Goal: Task Accomplishment & Management: Complete application form

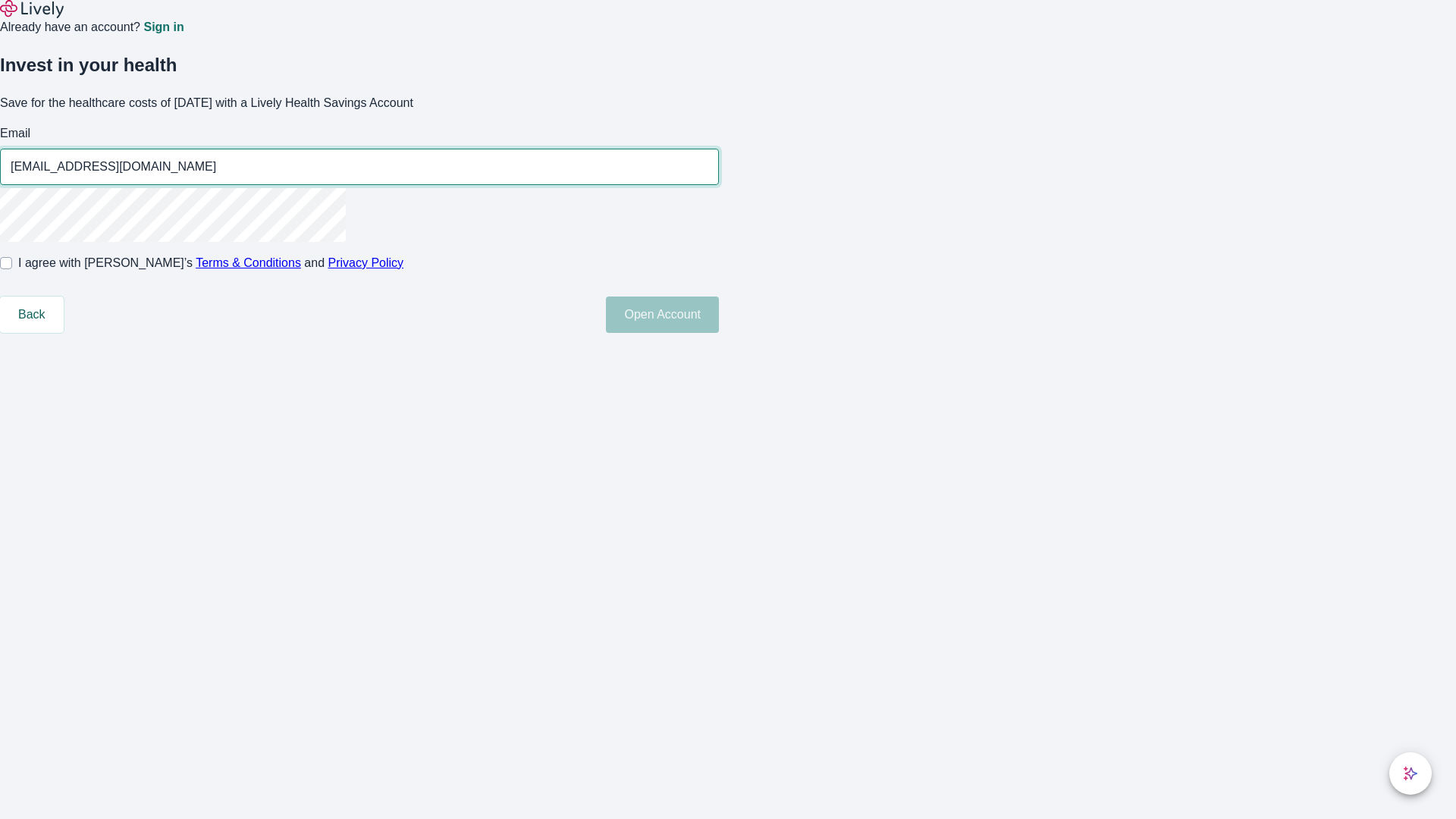
type input "[EMAIL_ADDRESS][DOMAIN_NAME]"
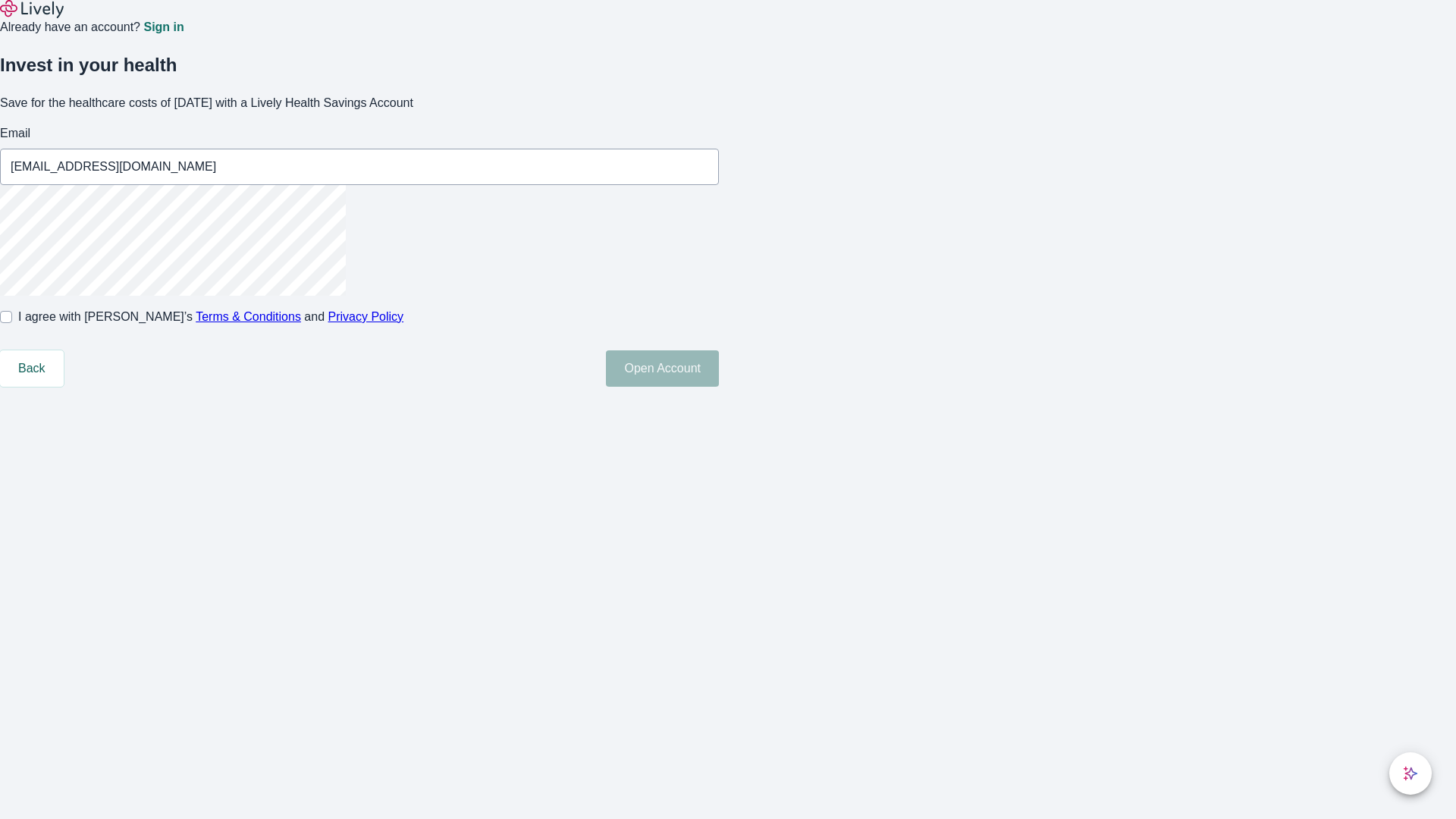
click at [12, 323] on input "I agree with Lively’s Terms & Conditions and Privacy Policy" at bounding box center [6, 317] width 12 height 12
checkbox input "true"
click at [719, 387] on button "Open Account" at bounding box center [662, 368] width 113 height 37
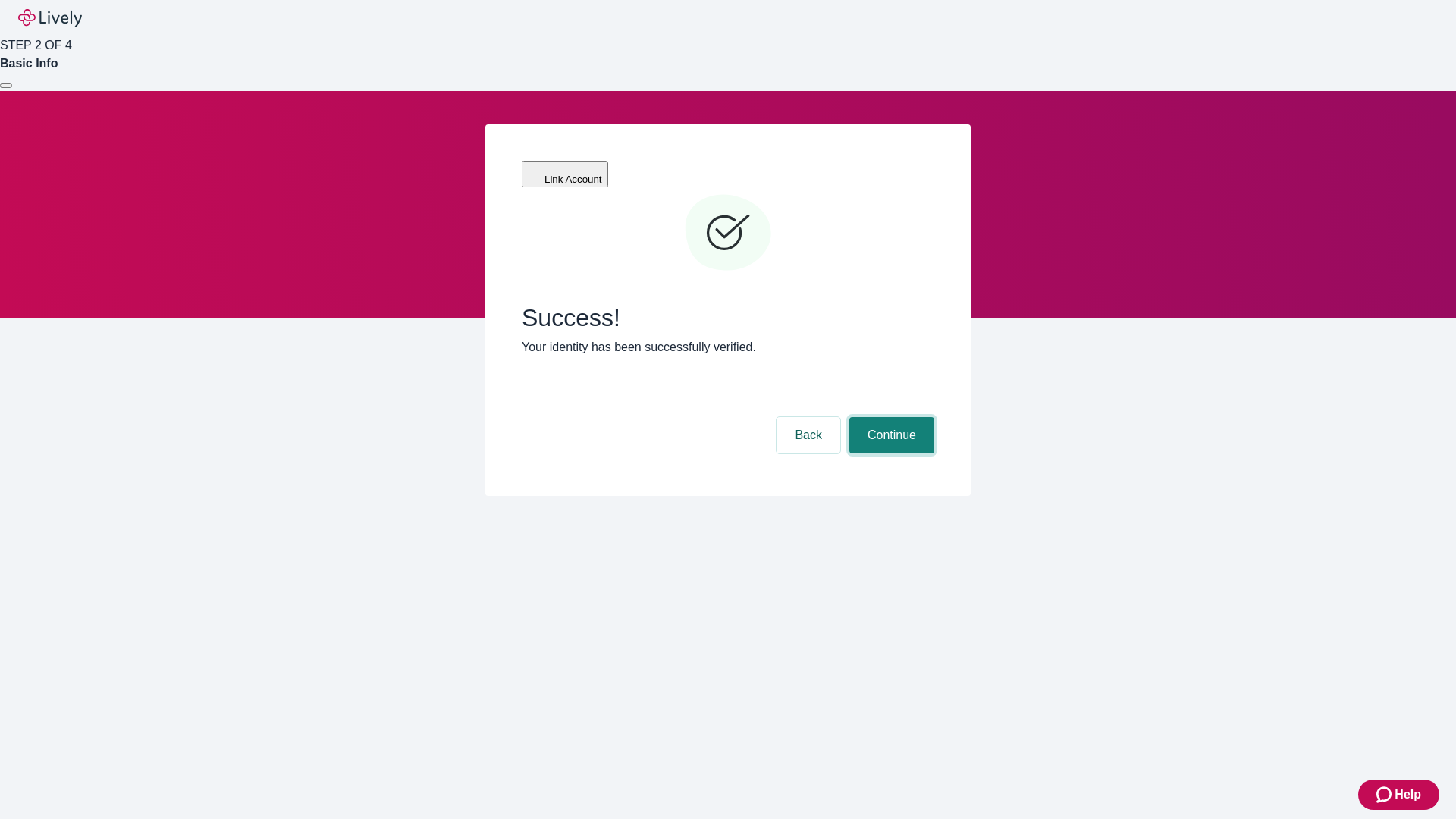
click at [890, 417] on button "Continue" at bounding box center [891, 435] width 85 height 37
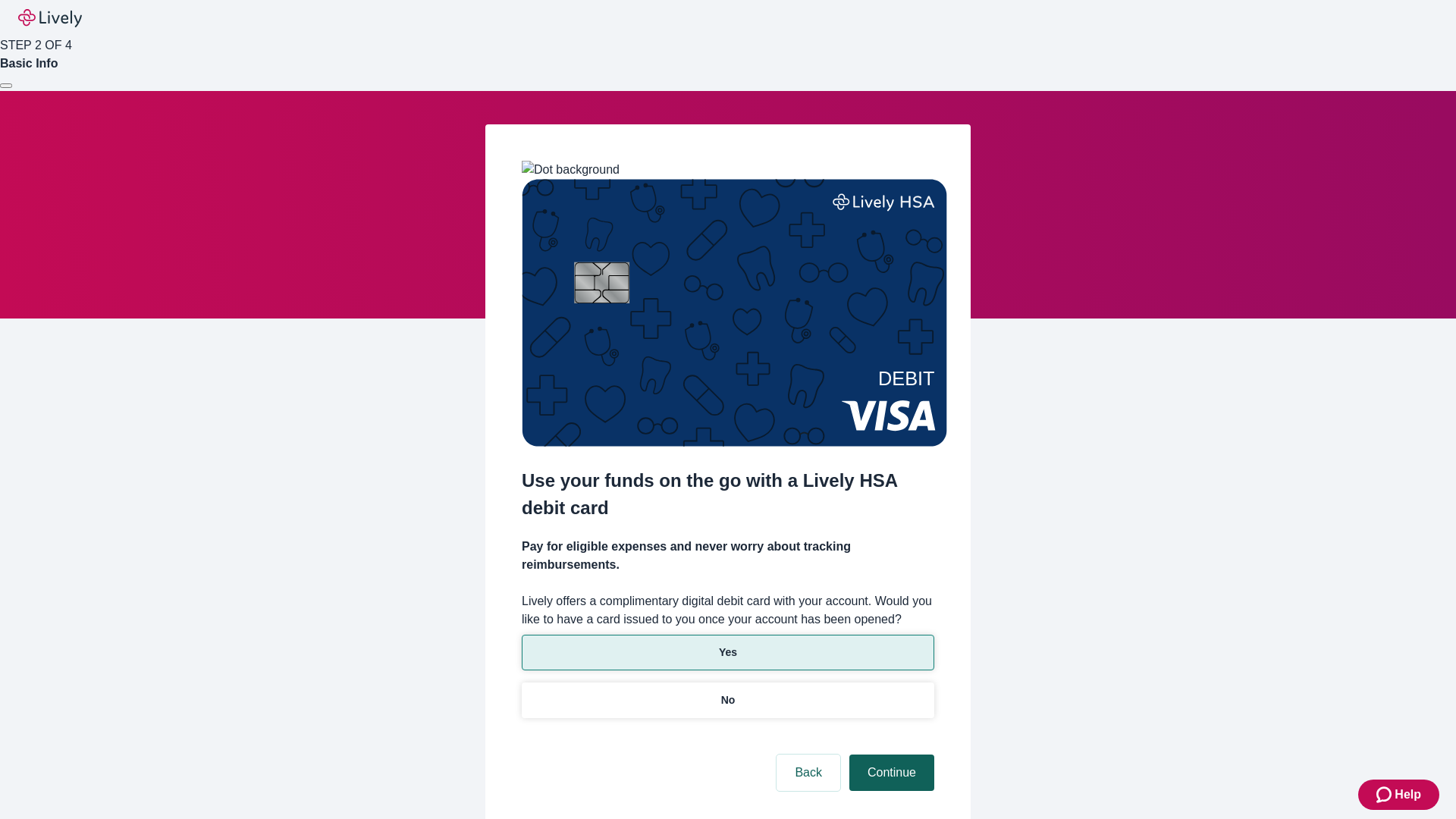
click at [727, 644] on p "Yes" at bounding box center [728, 652] width 18 height 16
click at [890, 755] on button "Continue" at bounding box center [891, 773] width 85 height 37
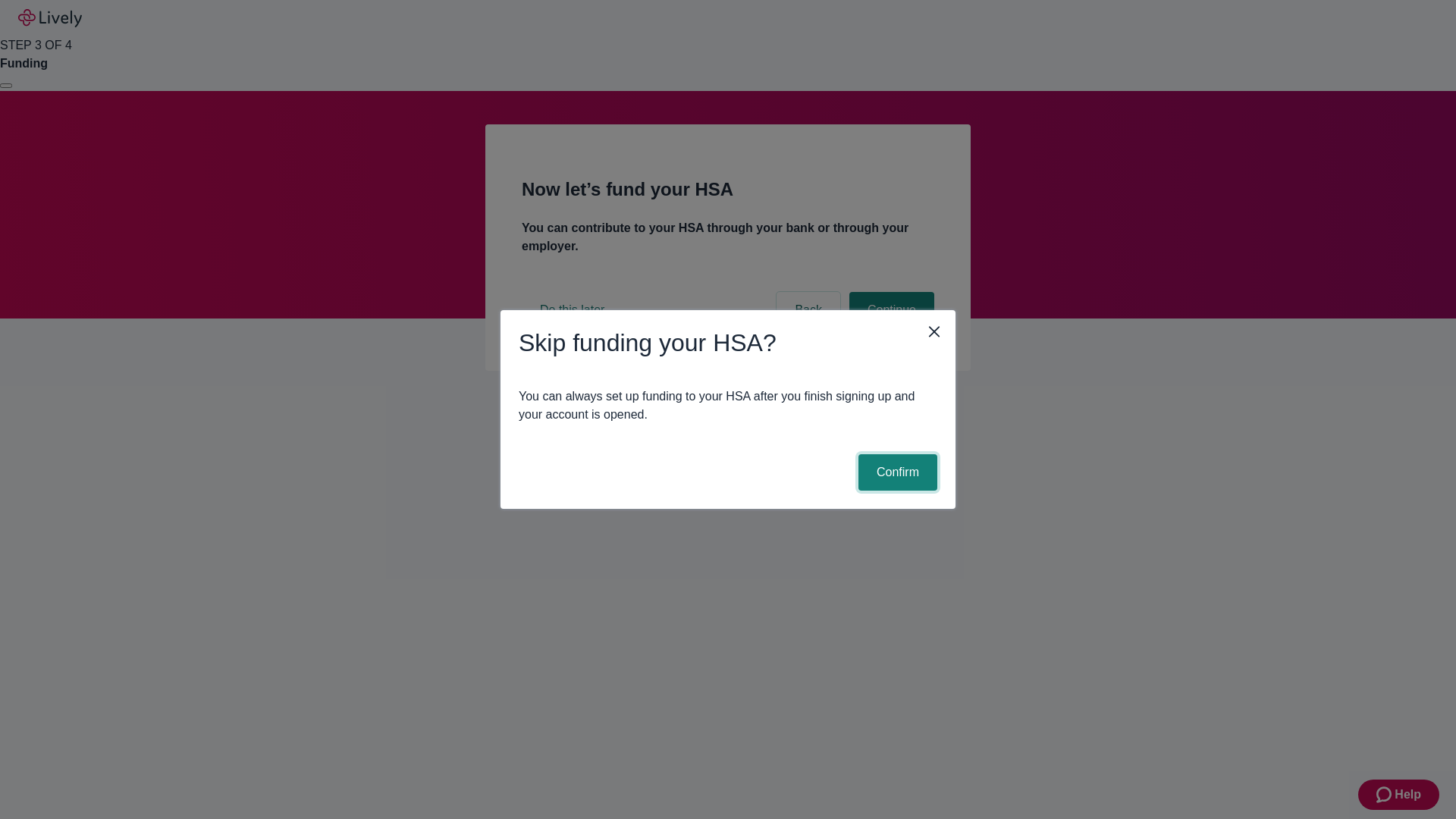
click at [895, 472] on button "Confirm" at bounding box center [897, 472] width 79 height 37
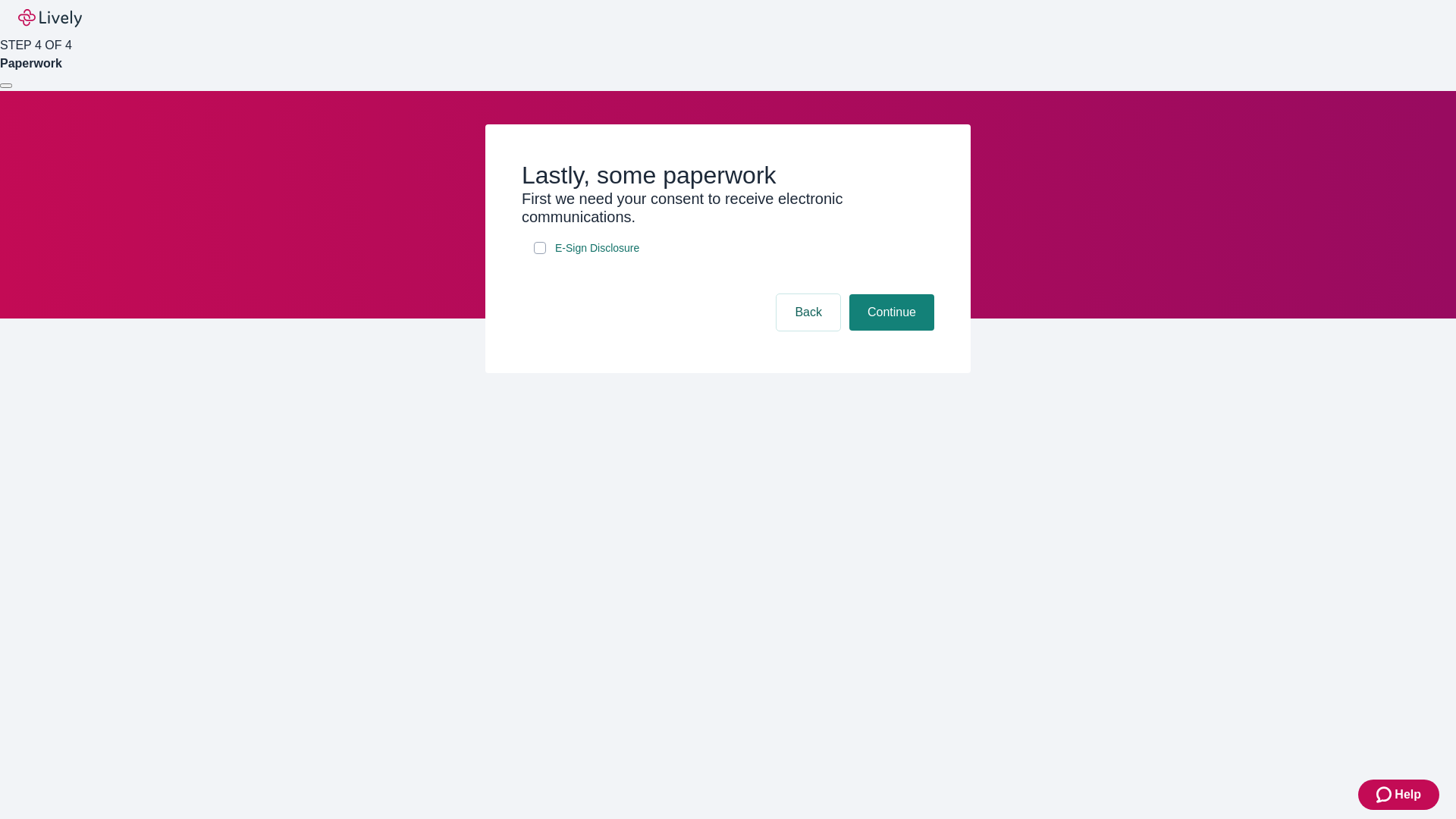
click at [540, 254] on input "E-Sign Disclosure" at bounding box center [540, 248] width 12 height 12
checkbox input "true"
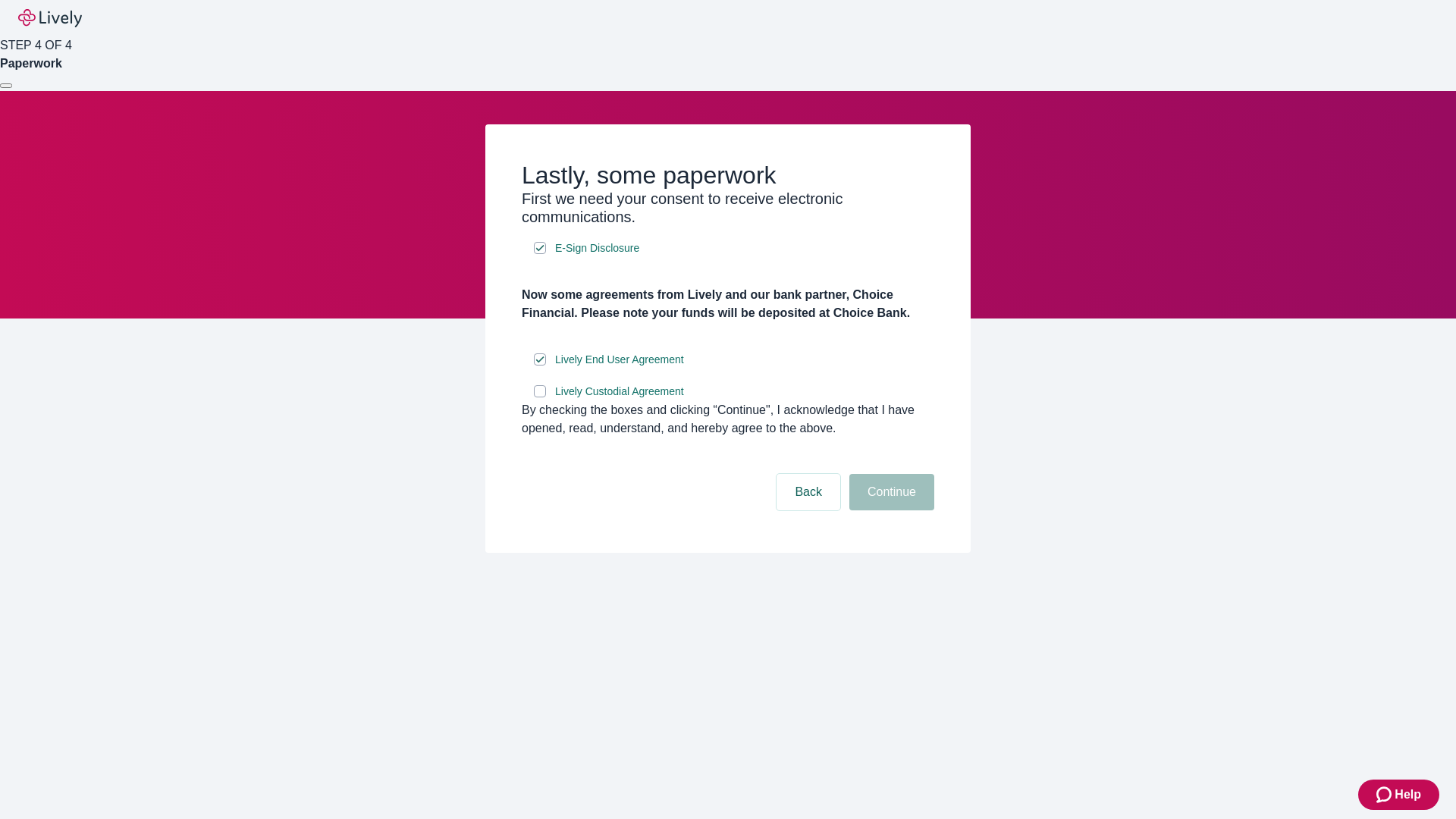
click at [540, 397] on input "Lively Custodial Agreement" at bounding box center [540, 391] width 12 height 12
checkbox input "true"
click at [890, 510] on button "Continue" at bounding box center [891, 492] width 85 height 37
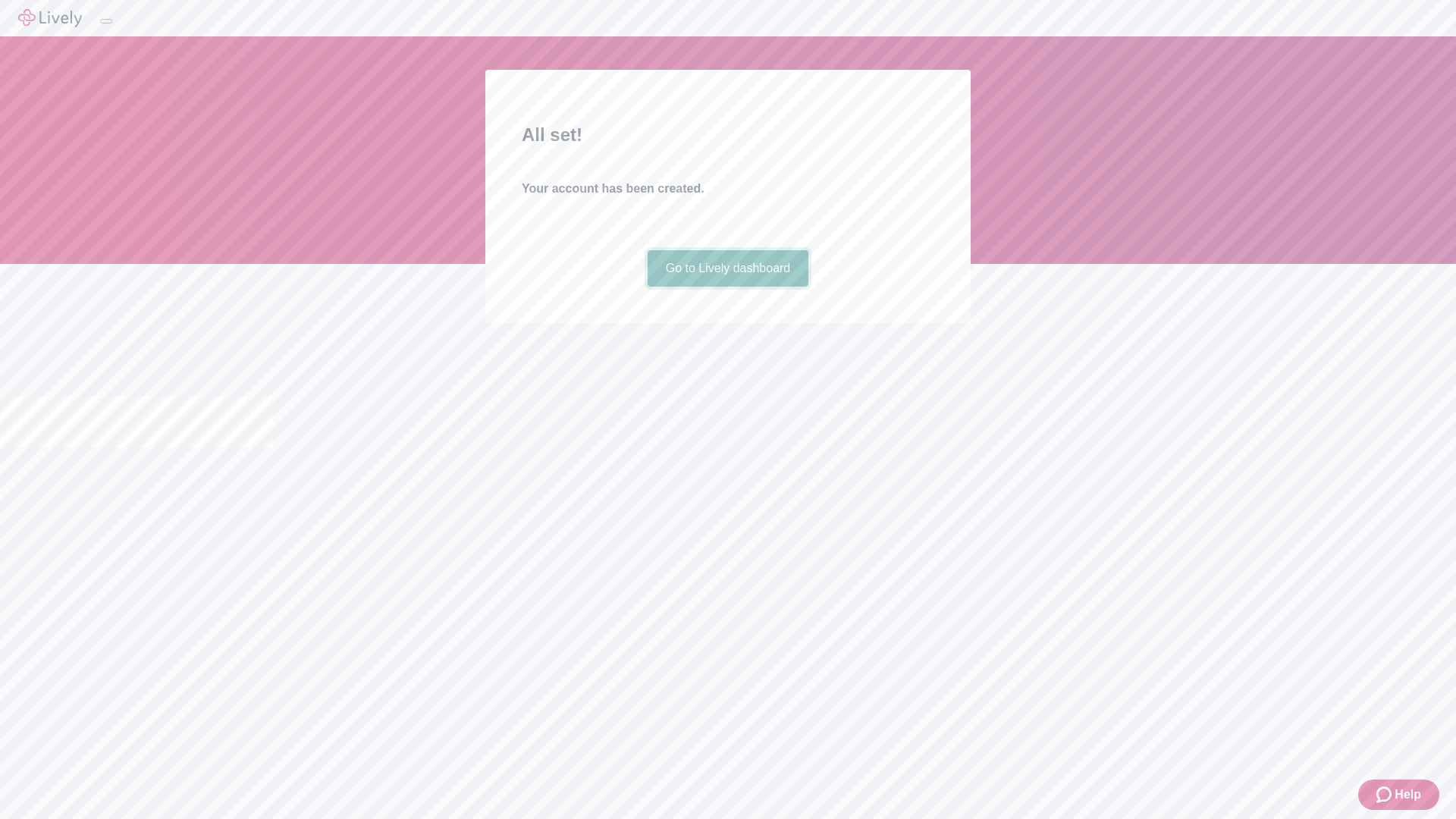
click at [727, 287] on link "Go to Lively dashboard" at bounding box center [728, 268] width 162 height 37
